Goal: Task Accomplishment & Management: Manage account settings

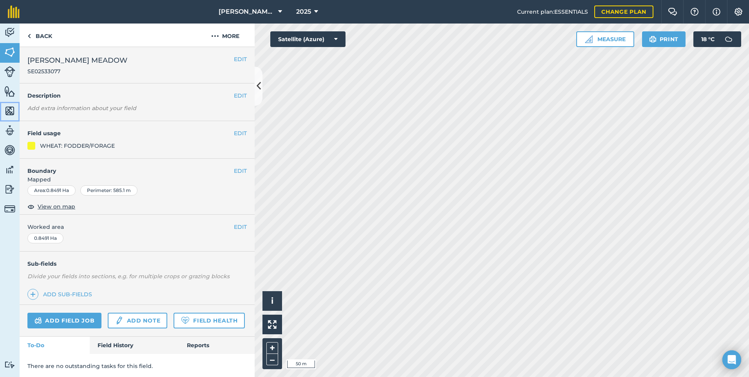
click at [6, 113] on img at bounding box center [9, 111] width 11 height 12
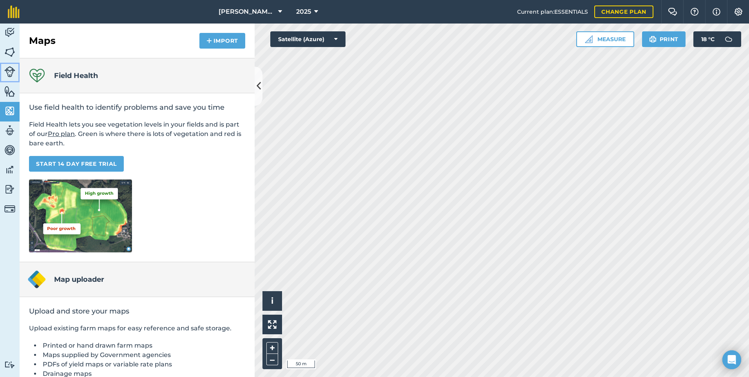
click at [11, 73] on img at bounding box center [9, 71] width 11 height 11
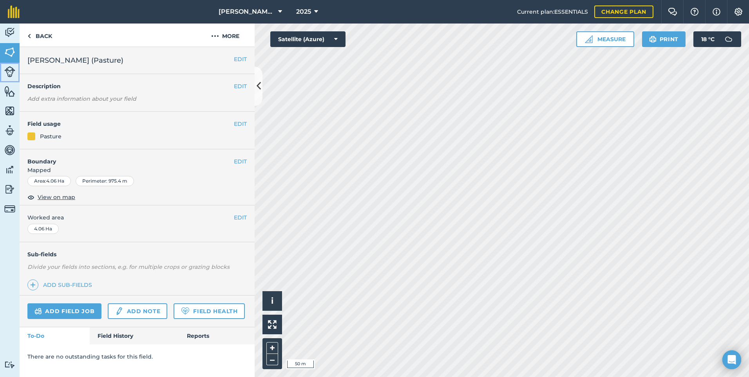
click at [13, 74] on img at bounding box center [9, 71] width 11 height 11
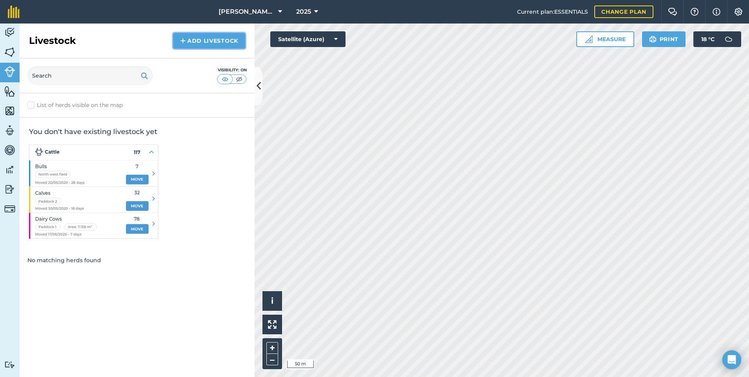
click at [215, 45] on link "Add Livestock" at bounding box center [209, 41] width 72 height 16
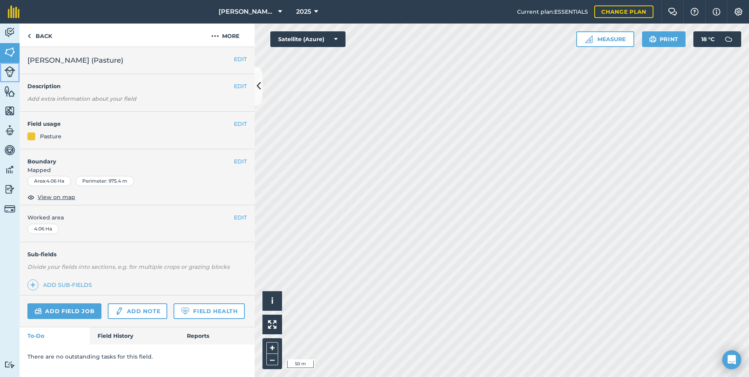
click at [6, 67] on img at bounding box center [9, 71] width 11 height 11
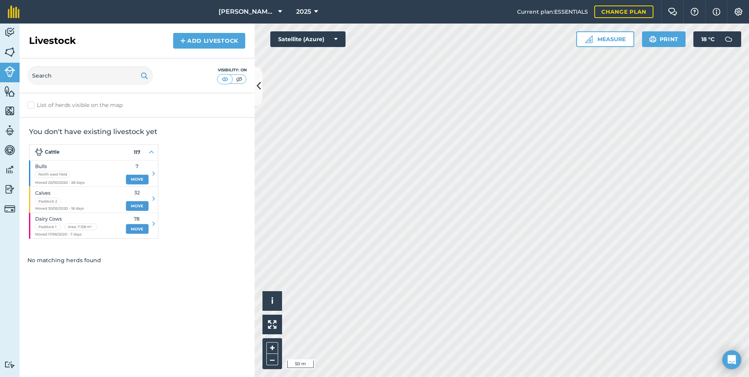
click at [81, 106] on label "List of herds visible on the map" at bounding box center [136, 105] width 219 height 8
click at [33, 106] on input "List of herds visible on the map" at bounding box center [29, 103] width 5 height 5
click at [56, 104] on label "List of herds visible on the map" at bounding box center [136, 105] width 219 height 8
click at [33, 104] on input "List of herds visible on the map" at bounding box center [29, 103] width 5 height 5
checkbox input "false"
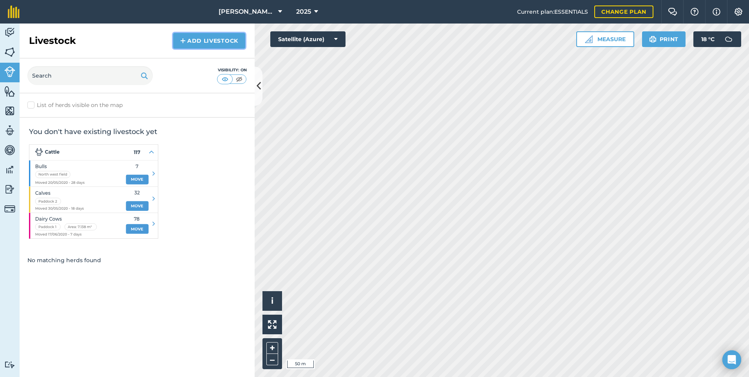
click at [197, 42] on link "Add Livestock" at bounding box center [209, 41] width 72 height 16
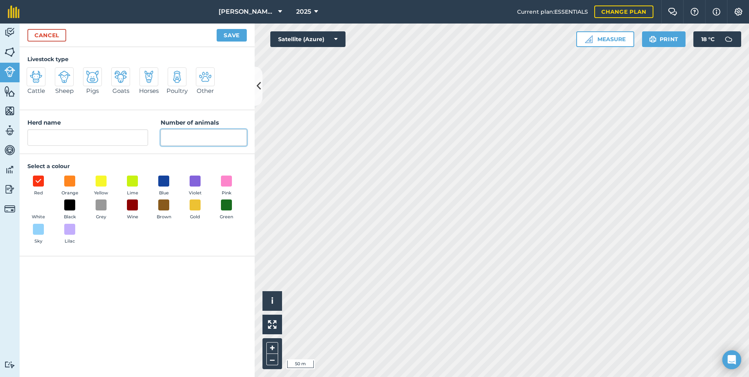
click at [200, 134] on input "Number of animals" at bounding box center [204, 137] width 86 height 16
type input "21"
click at [135, 134] on input "Herd name" at bounding box center [87, 137] width 121 height 16
type input "HEIFER CALVES"
click at [160, 178] on span at bounding box center [164, 181] width 12 height 12
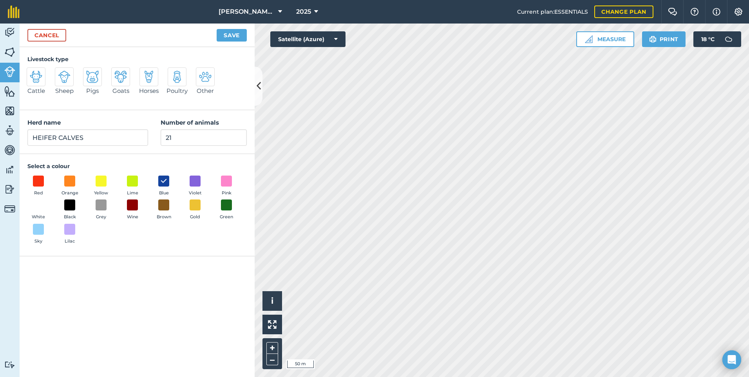
click at [42, 81] on img at bounding box center [36, 76] width 13 height 13
click at [33, 72] on input "Cattle" at bounding box center [29, 69] width 5 height 5
radio input "true"
click at [227, 37] on button "Save" at bounding box center [232, 35] width 30 height 13
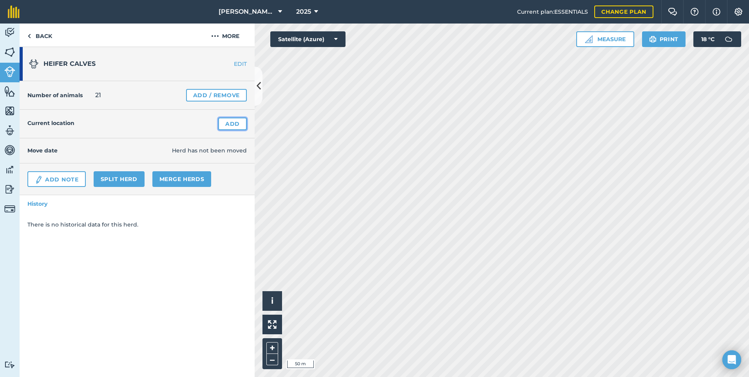
click at [232, 125] on link "Add" at bounding box center [232, 123] width 29 height 13
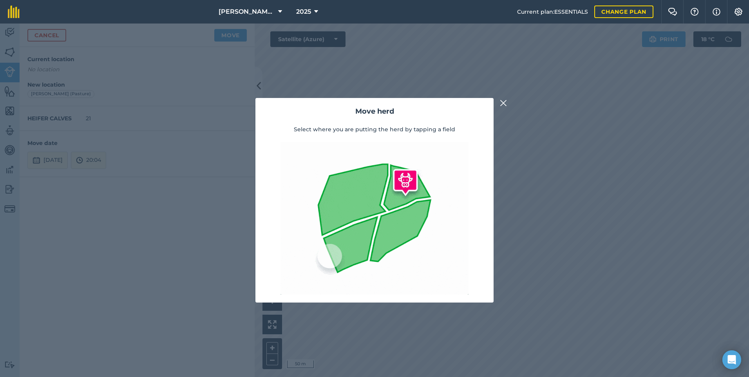
click at [504, 101] on img at bounding box center [503, 102] width 7 height 9
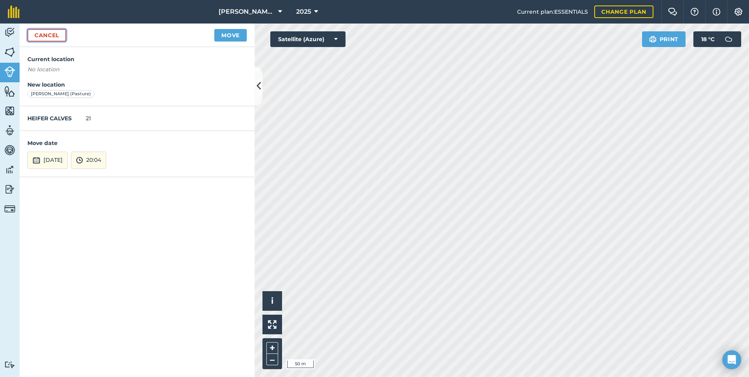
click at [51, 35] on link "Cancel" at bounding box center [46, 35] width 39 height 13
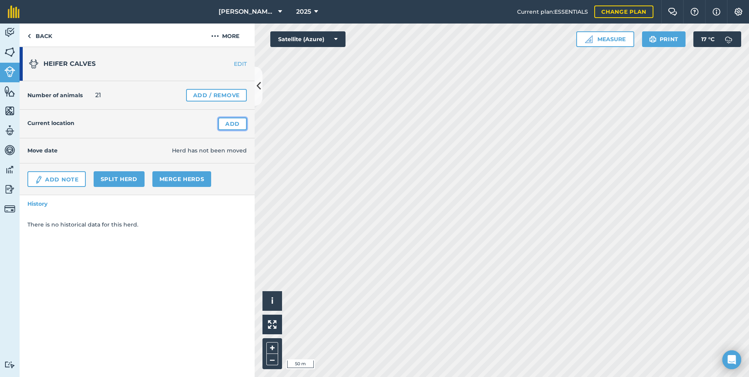
click at [233, 124] on link "Add" at bounding box center [232, 123] width 29 height 13
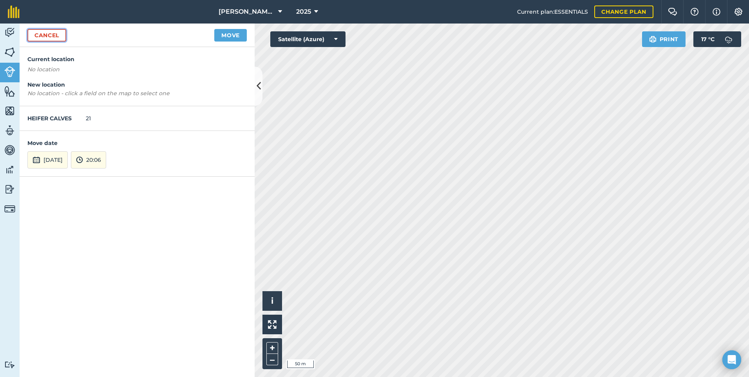
click at [55, 39] on link "Cancel" at bounding box center [46, 35] width 39 height 13
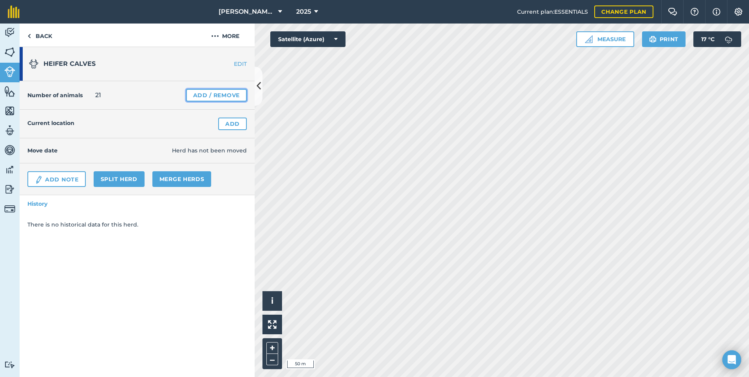
click at [206, 101] on link "Add / Remove" at bounding box center [216, 95] width 61 height 13
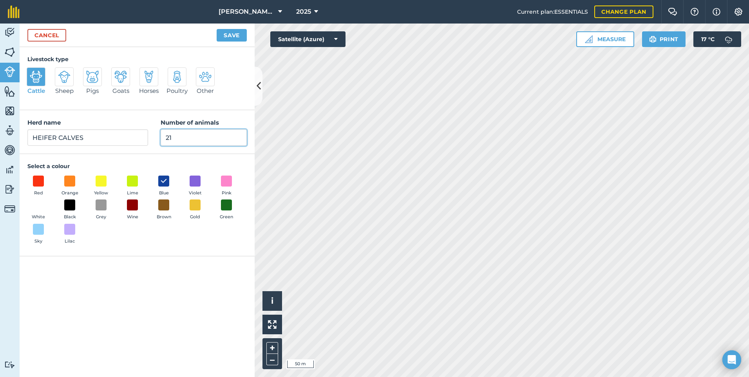
drag, startPoint x: 180, startPoint y: 141, endPoint x: 170, endPoint y: 143, distance: 10.5
click at [170, 143] on input "21" at bounding box center [204, 137] width 86 height 16
type input "2"
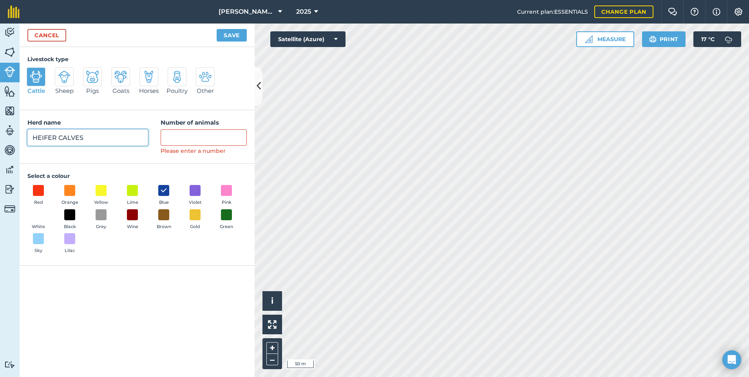
drag, startPoint x: 98, startPoint y: 133, endPoint x: -2, endPoint y: 126, distance: 99.3
click at [0, 126] on html "[PERSON_NAME] House Farm 2025 Current plan : ESSENTIALS Change plan Farm Chat H…" at bounding box center [374, 188] width 749 height 377
click at [40, 31] on link "Cancel" at bounding box center [46, 35] width 39 height 13
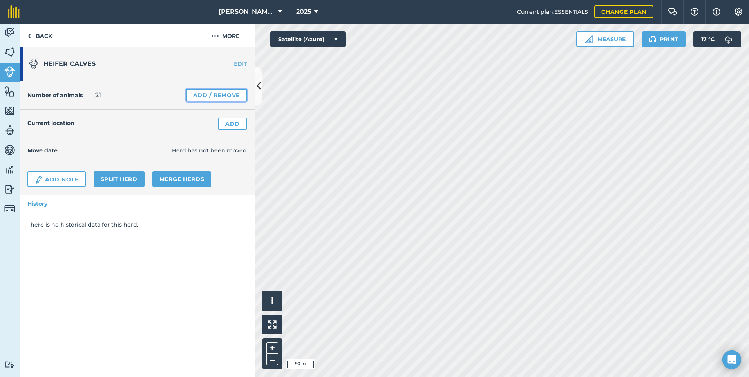
click at [230, 98] on link "Add / Remove" at bounding box center [216, 95] width 61 height 13
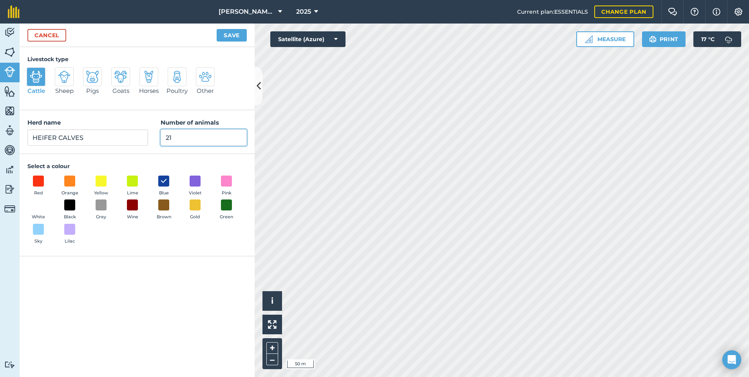
drag, startPoint x: 187, startPoint y: 140, endPoint x: 154, endPoint y: 141, distance: 32.5
click at [154, 141] on div "Herd name [PERSON_NAME] Number of animals 21" at bounding box center [137, 132] width 235 height 44
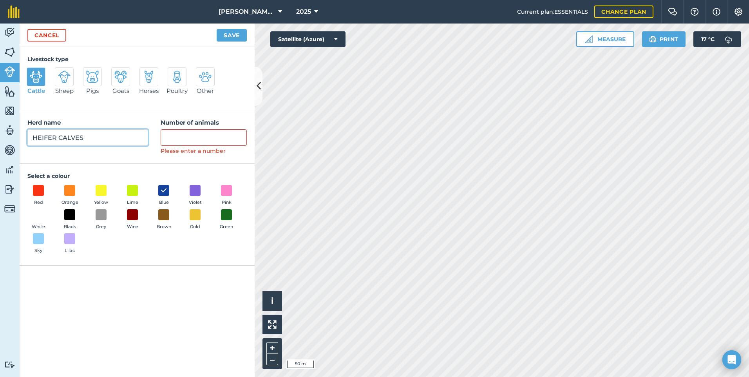
drag, startPoint x: 115, startPoint y: 129, endPoint x: 97, endPoint y: 143, distance: 22.4
click at [98, 141] on input "HEIFER CALVES" at bounding box center [87, 137] width 121 height 16
drag, startPoint x: 97, startPoint y: 143, endPoint x: 94, endPoint y: 138, distance: 5.3
click at [96, 143] on input "HEIFER CALVES" at bounding box center [87, 137] width 121 height 16
drag, startPoint x: 87, startPoint y: 144, endPoint x: 20, endPoint y: 139, distance: 67.1
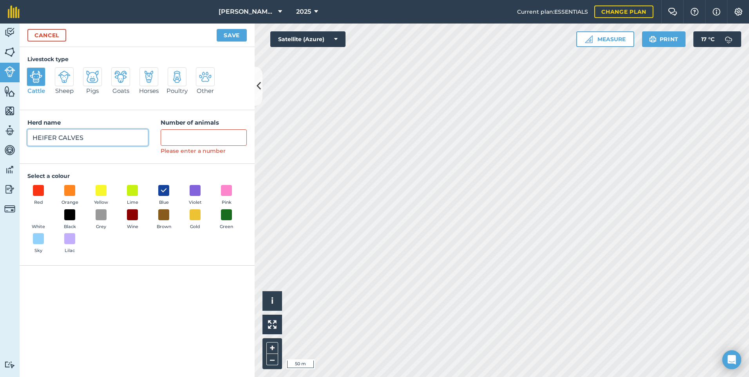
click at [20, 139] on div "Herd name [PERSON_NAME] Number of animals Please enter a number" at bounding box center [137, 136] width 235 height 53
click at [41, 76] on img at bounding box center [36, 76] width 13 height 13
click at [33, 72] on input "Cattle" at bounding box center [29, 69] width 5 height 5
click at [229, 34] on button "Save" at bounding box center [232, 35] width 30 height 13
click at [58, 34] on link "Cancel" at bounding box center [46, 35] width 39 height 13
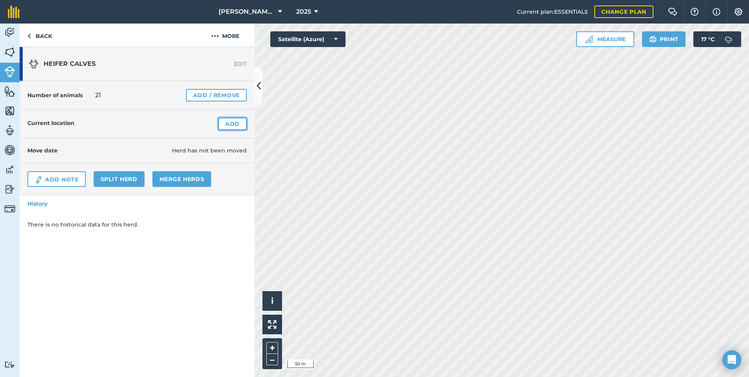
click at [237, 127] on link "Add" at bounding box center [232, 123] width 29 height 13
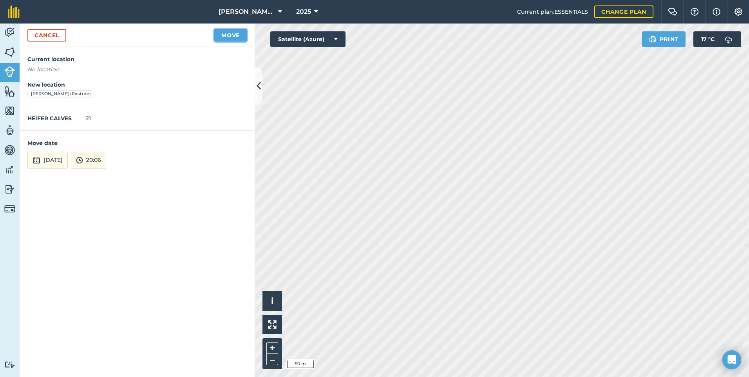
click at [229, 37] on button "Move" at bounding box center [230, 35] width 33 height 13
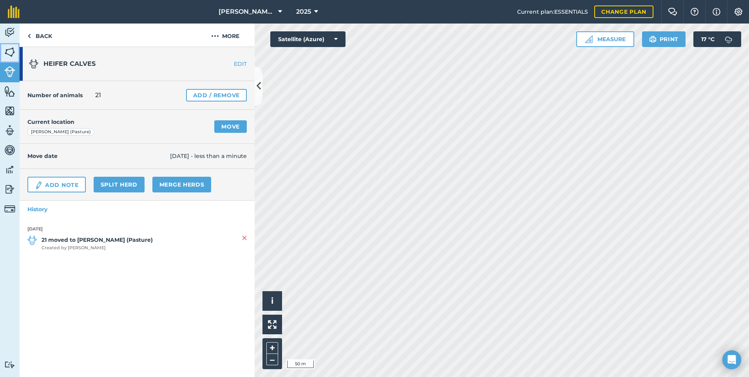
click at [10, 52] on img at bounding box center [9, 52] width 11 height 12
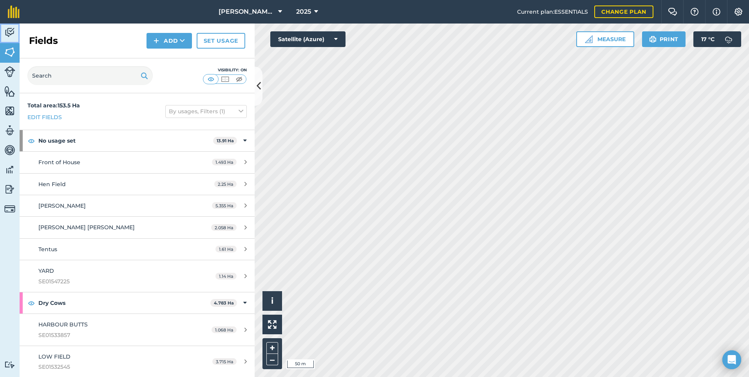
click at [13, 28] on img at bounding box center [9, 33] width 11 height 12
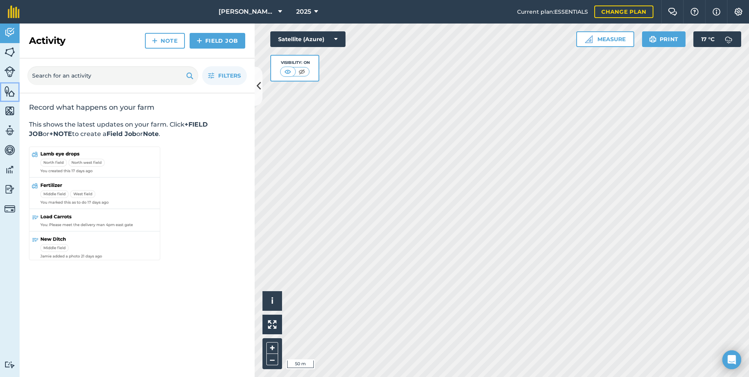
click at [13, 93] on img at bounding box center [9, 91] width 11 height 12
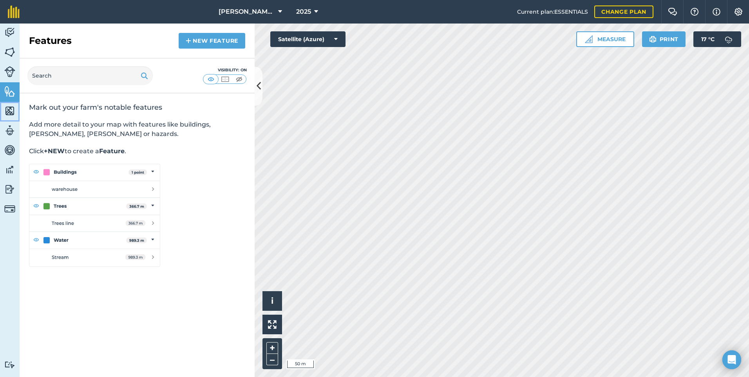
click at [7, 109] on img at bounding box center [9, 111] width 11 height 12
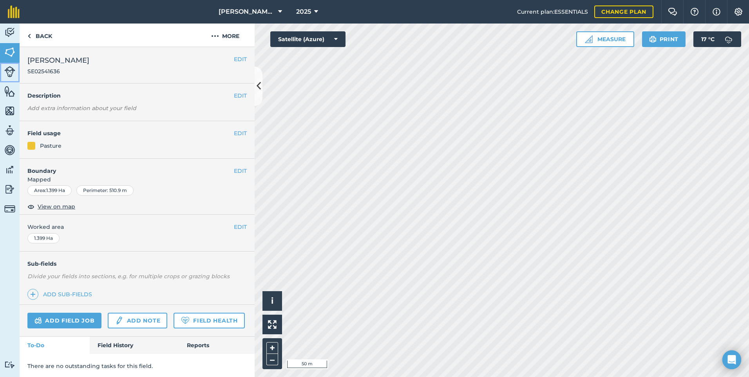
click at [12, 72] on img at bounding box center [9, 71] width 11 height 11
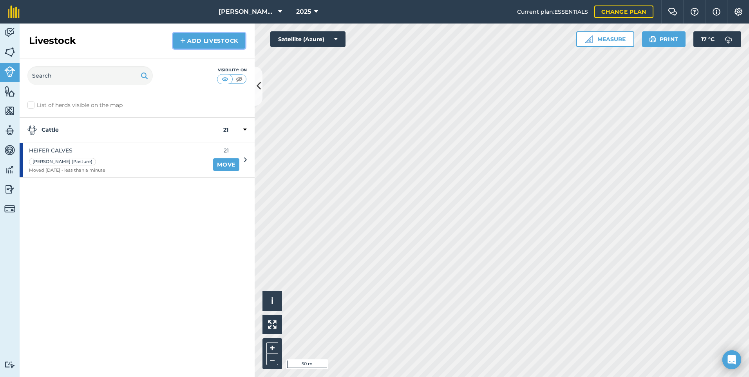
click at [207, 38] on link "Add Livestock" at bounding box center [209, 41] width 72 height 16
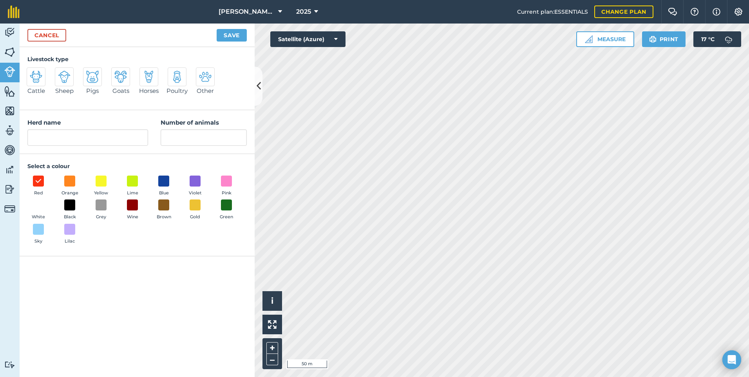
click at [36, 81] on img at bounding box center [36, 76] width 13 height 13
click at [33, 72] on input "Cattle" at bounding box center [29, 69] width 5 height 5
radio input "true"
type input "Cattle"
click at [70, 135] on input "Cattle" at bounding box center [87, 137] width 121 height 16
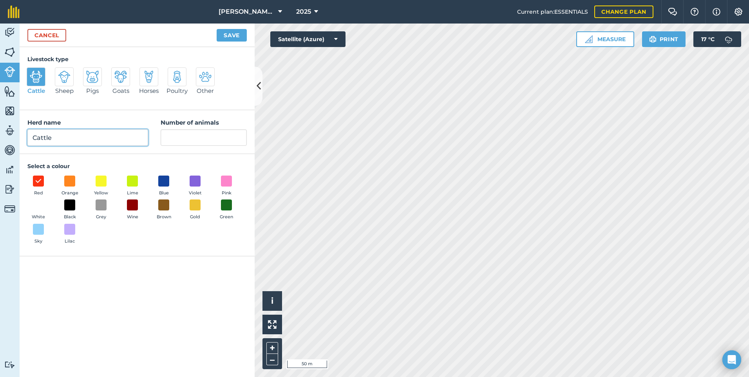
drag, startPoint x: 66, startPoint y: 138, endPoint x: 22, endPoint y: 137, distance: 44.3
click at [22, 137] on div "Herd name Cattle Number of animals" at bounding box center [137, 132] width 235 height 44
type input "SUCKLERS"
click at [199, 139] on input "Number of animals" at bounding box center [204, 137] width 86 height 16
click at [53, 31] on link "Cancel" at bounding box center [46, 35] width 39 height 13
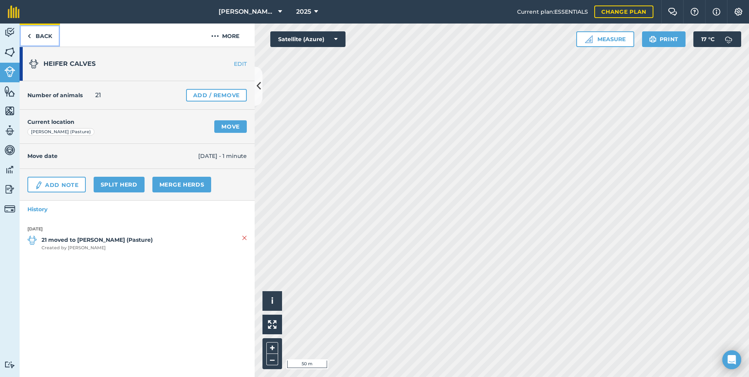
click at [52, 35] on link "Back" at bounding box center [40, 34] width 40 height 23
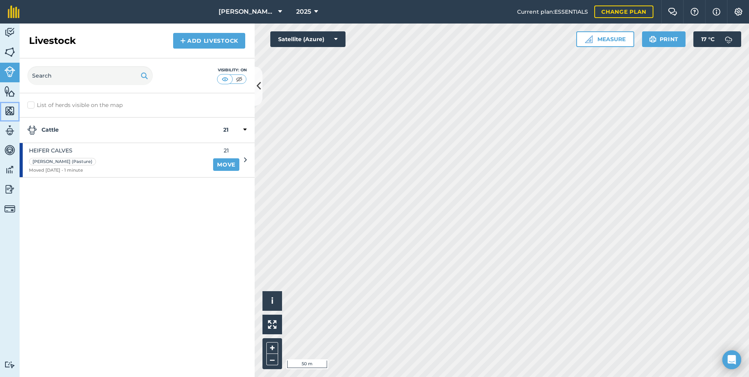
click at [12, 113] on img at bounding box center [9, 111] width 11 height 12
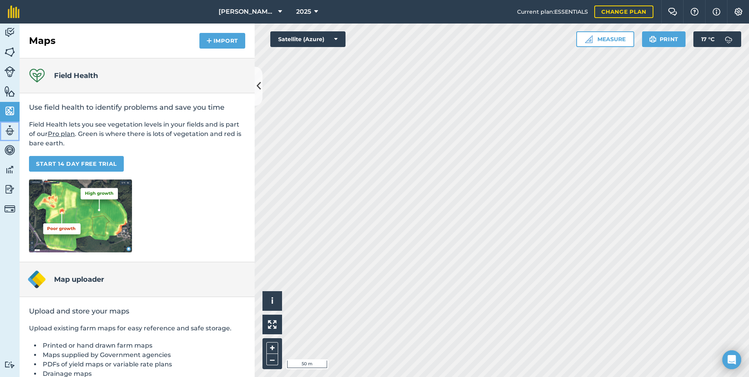
click at [11, 124] on link "Team" at bounding box center [10, 131] width 20 height 20
select select "MEMBER"
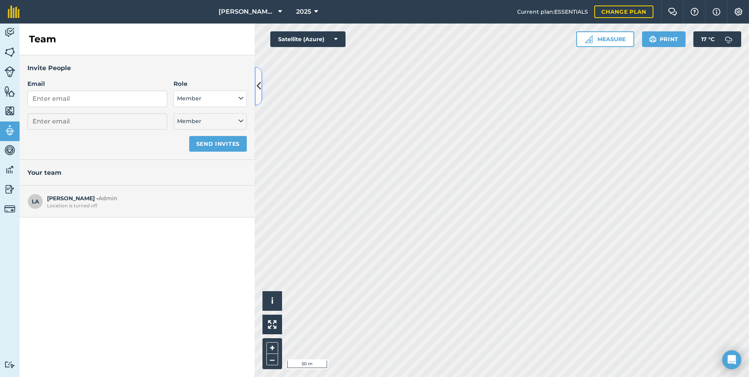
click at [260, 88] on icon at bounding box center [258, 86] width 4 height 14
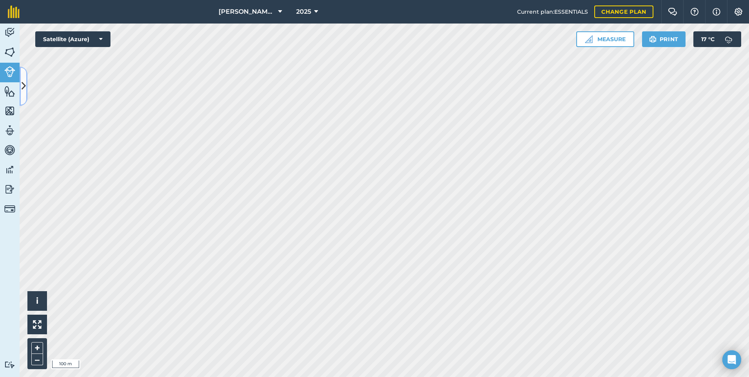
click at [23, 85] on icon at bounding box center [24, 86] width 4 height 14
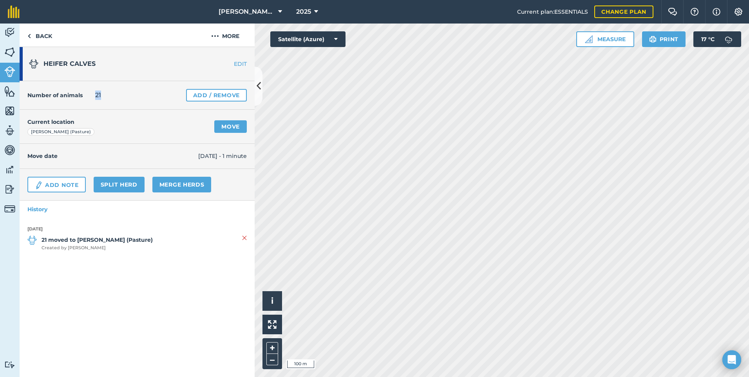
drag, startPoint x: 104, startPoint y: 95, endPoint x: 96, endPoint y: 95, distance: 8.2
click at [96, 95] on div "Number of animals 21 Add / Remove" at bounding box center [137, 95] width 235 height 29
drag, startPoint x: 96, startPoint y: 95, endPoint x: 141, endPoint y: 107, distance: 46.9
click at [141, 107] on div "Number of animals 21 Add / Remove" at bounding box center [137, 95] width 235 height 29
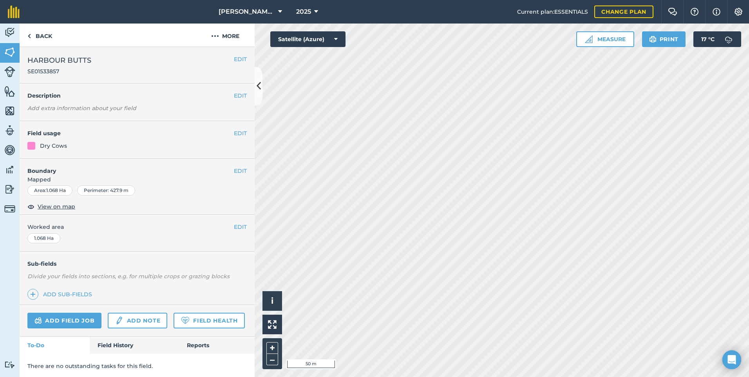
click at [413, 376] on html "[PERSON_NAME] House Farm 2025 Current plan : ESSENTIALS Change plan Farm Chat H…" at bounding box center [374, 188] width 749 height 377
click at [4, 72] on link "Livestock" at bounding box center [10, 73] width 20 height 20
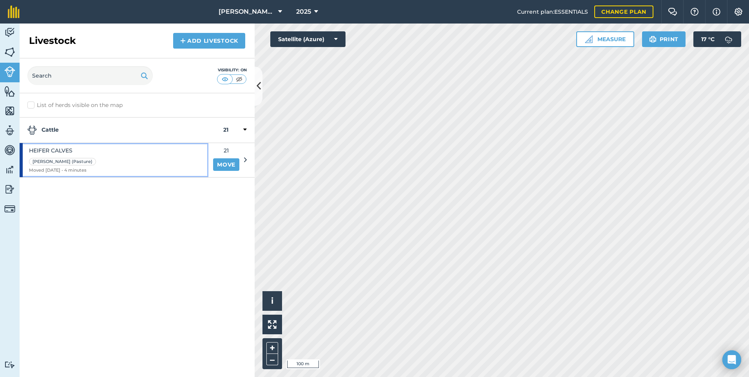
click at [93, 156] on div "[PERSON_NAME] (Pasture) Moved [DATE] - 4 minutes" at bounding box center [114, 160] width 189 height 34
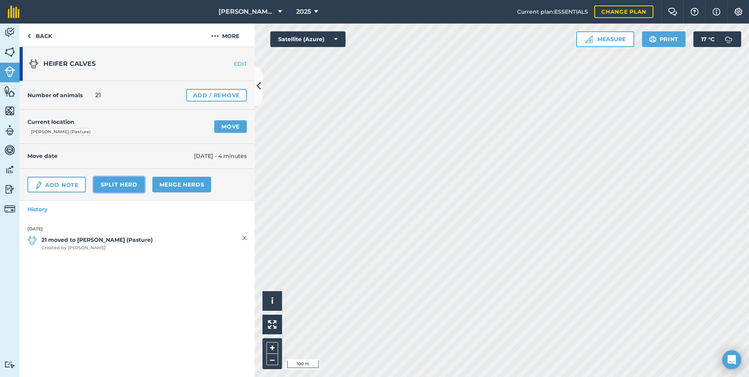
click at [128, 184] on link "Split herd" at bounding box center [119, 185] width 51 height 16
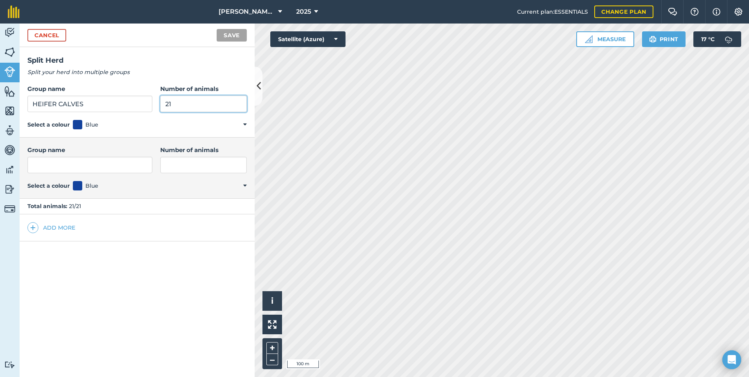
click at [186, 100] on input "21" at bounding box center [203, 104] width 87 height 16
type input "21"
click at [57, 33] on link "Cancel" at bounding box center [46, 35] width 39 height 13
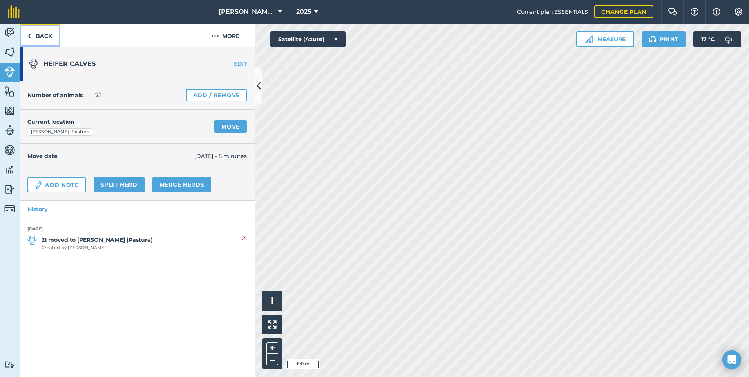
click at [35, 36] on link "Back" at bounding box center [40, 34] width 40 height 23
click at [38, 40] on link "Back" at bounding box center [40, 34] width 40 height 23
click at [218, 93] on link "Add / Remove" at bounding box center [216, 95] width 61 height 13
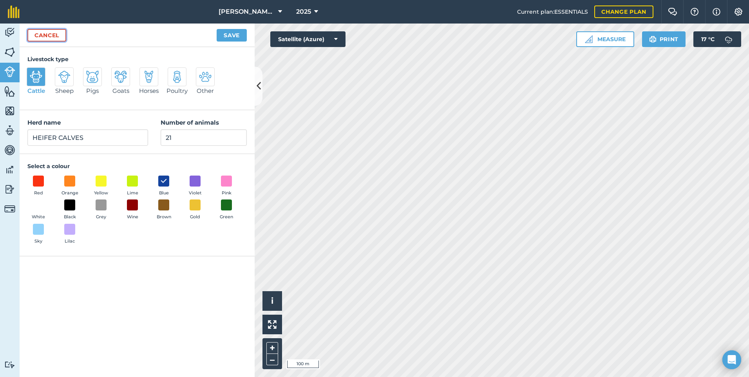
click at [54, 36] on link "Cancel" at bounding box center [46, 35] width 39 height 13
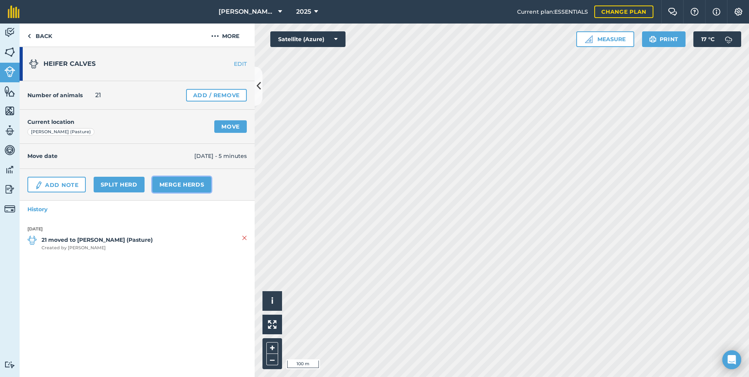
click at [194, 188] on link "Merge Herds" at bounding box center [181, 185] width 59 height 16
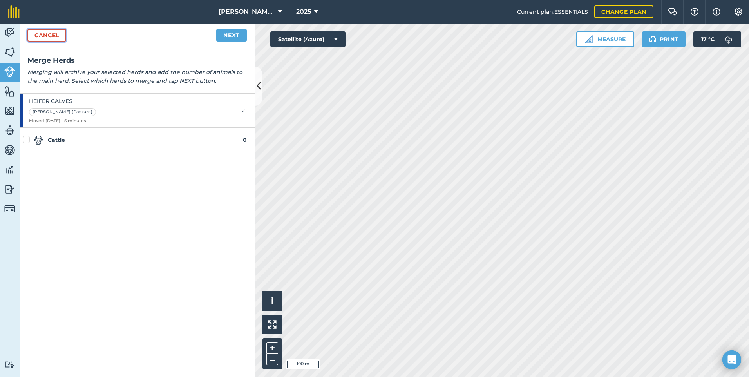
click at [53, 38] on link "Cancel" at bounding box center [46, 35] width 39 height 13
